Goal: Transaction & Acquisition: Subscribe to service/newsletter

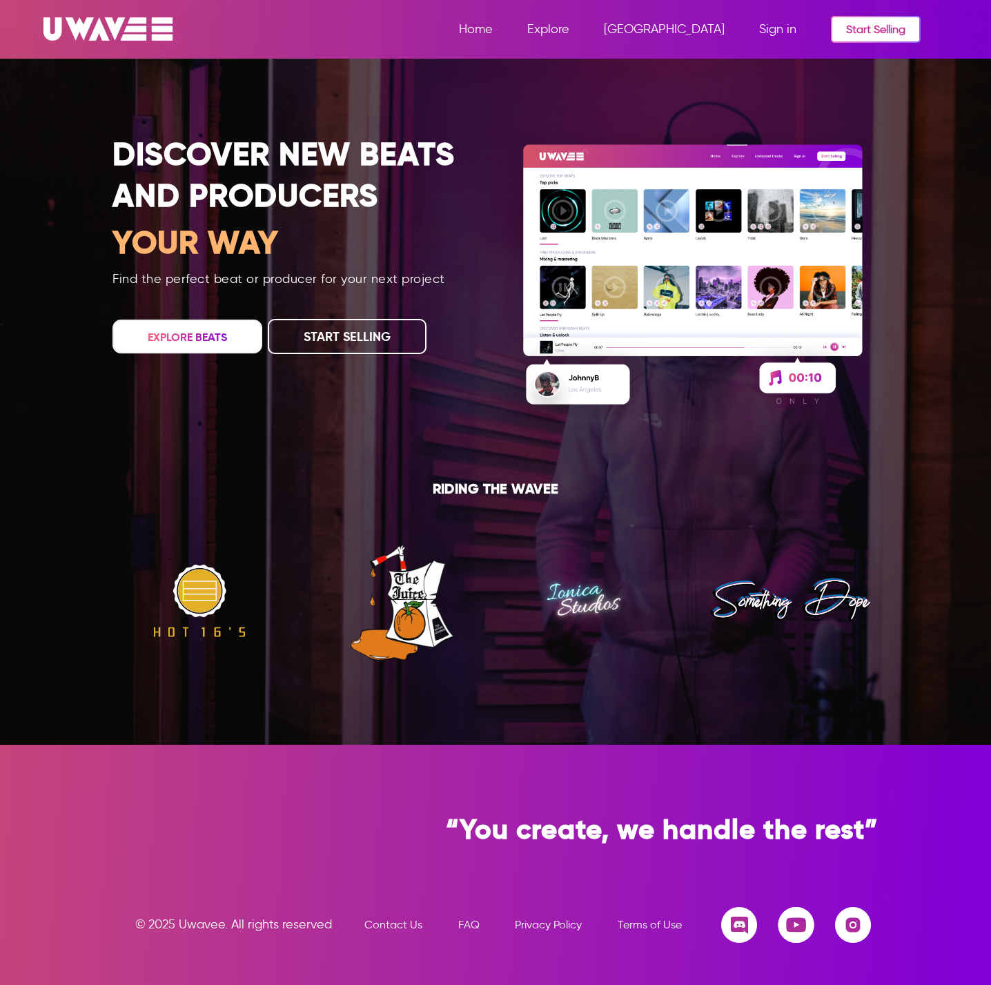
click at [705, 28] on span "[GEOGRAPHIC_DATA]" at bounding box center [664, 28] width 121 height 15
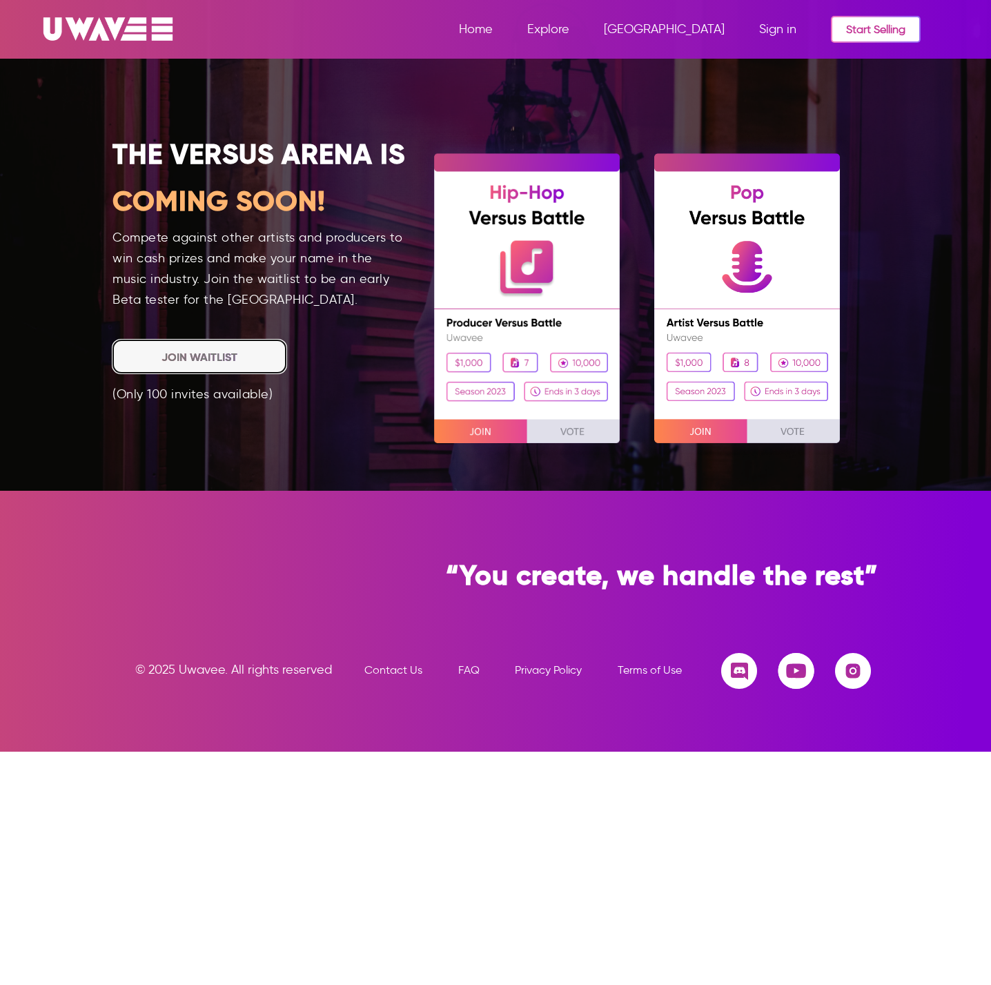
click at [202, 357] on button at bounding box center [200, 357] width 174 height 34
